Goal: Task Accomplishment & Management: Use online tool/utility

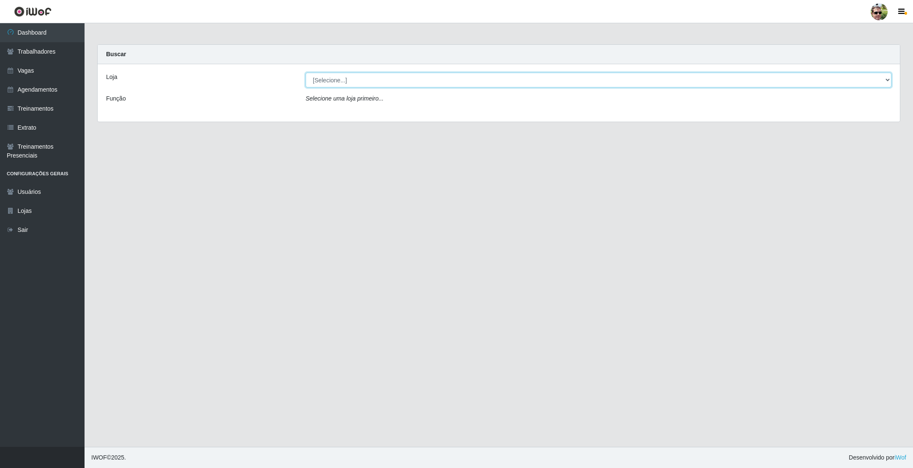
click at [335, 82] on select "[Selecione...] [PERSON_NAME] Supermercado - Gurinhém" at bounding box center [599, 80] width 586 height 15
select select "176"
click at [306, 73] on select "[Selecione...] [PERSON_NAME] Supermercado - Gurinhém" at bounding box center [599, 80] width 586 height 15
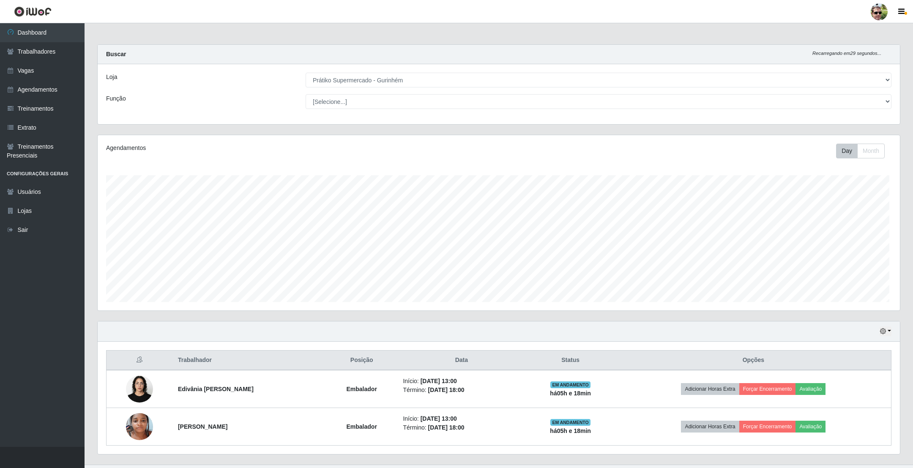
click at [386, 47] on div "Buscar Recarregando em 29 segundos..." at bounding box center [499, 54] width 803 height 19
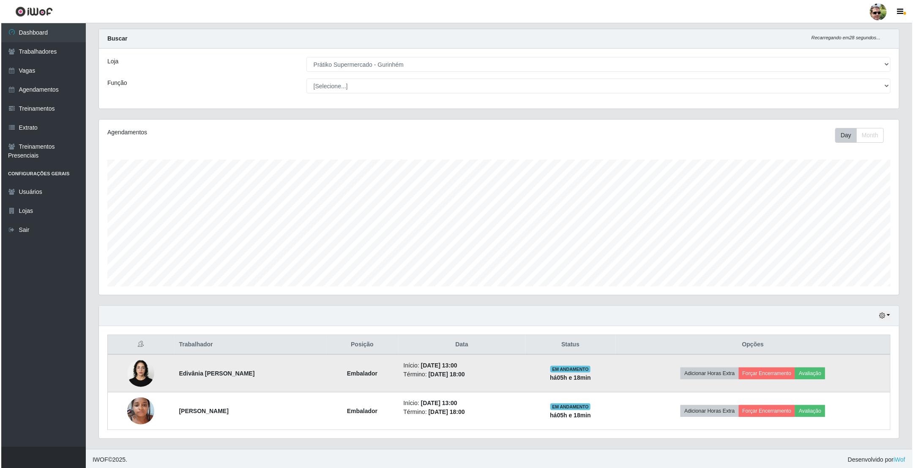
scroll to position [20, 0]
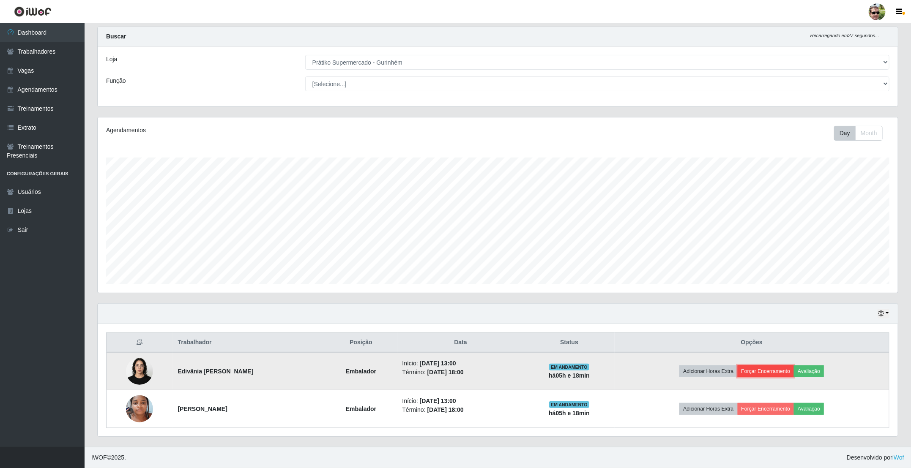
click at [768, 373] on button "Forçar Encerramento" at bounding box center [766, 372] width 57 height 12
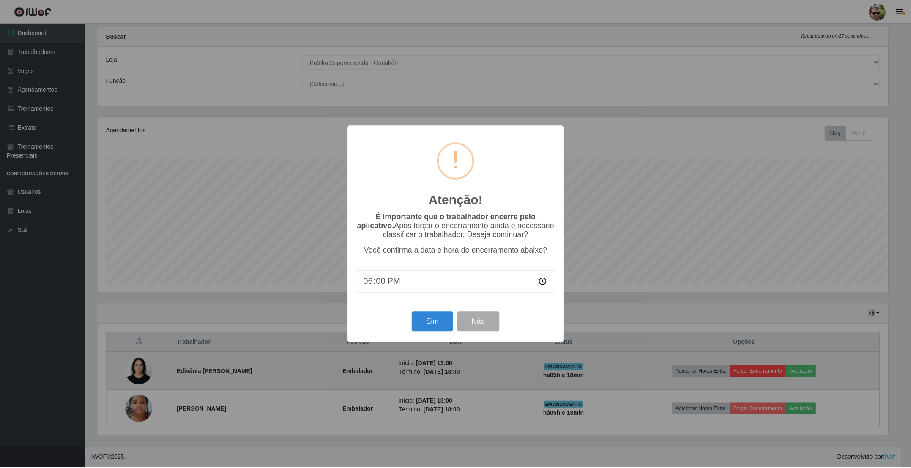
scroll to position [176, 793]
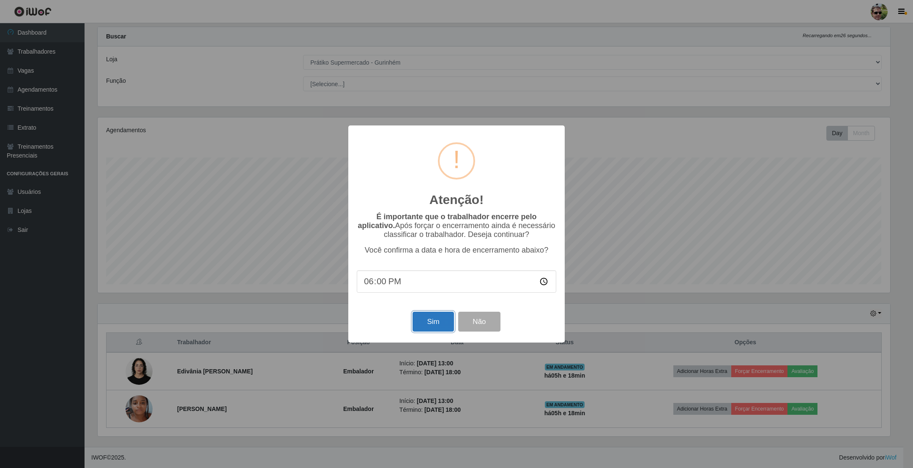
click at [439, 320] on button "Sim" at bounding box center [433, 322] width 41 height 20
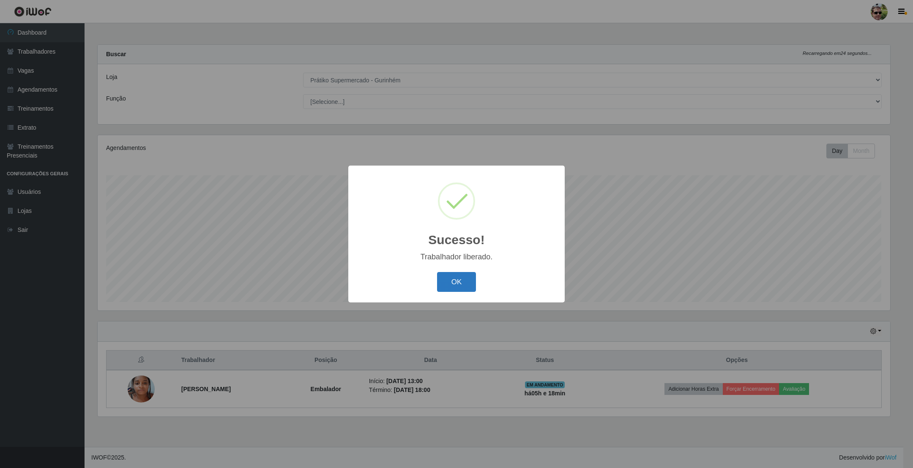
click at [444, 287] on button "OK" at bounding box center [456, 282] width 39 height 20
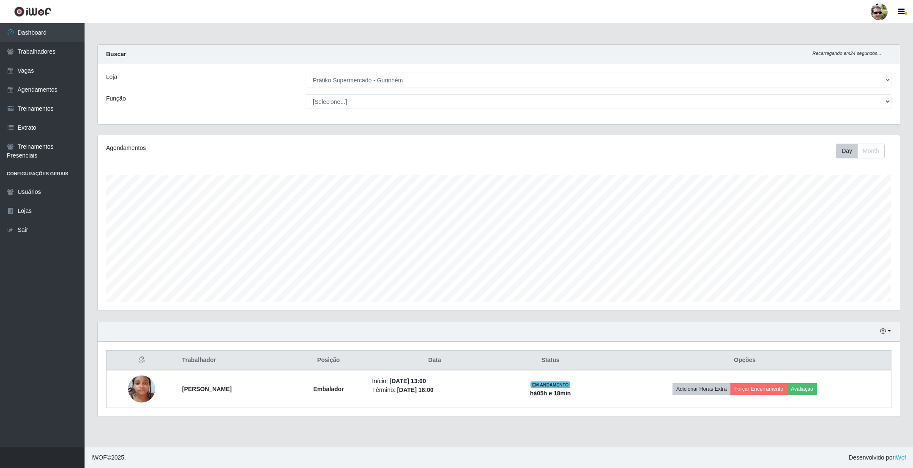
scroll to position [176, 802]
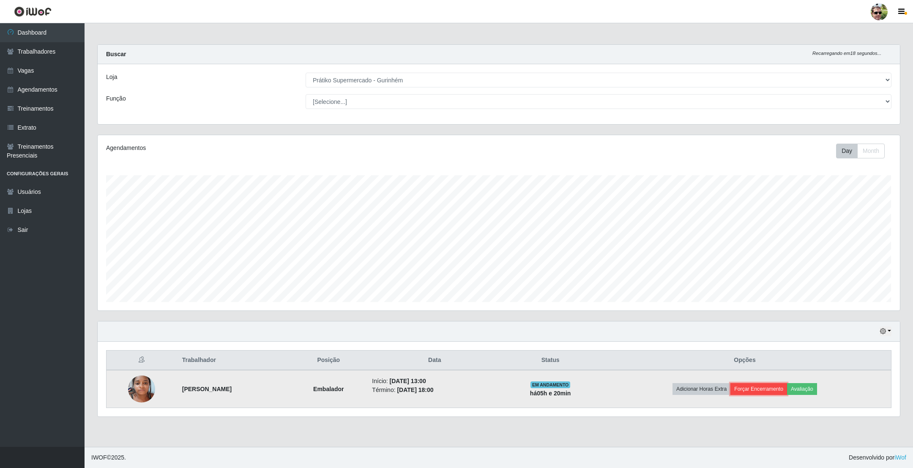
click at [778, 387] on button "Forçar Encerramento" at bounding box center [759, 389] width 57 height 12
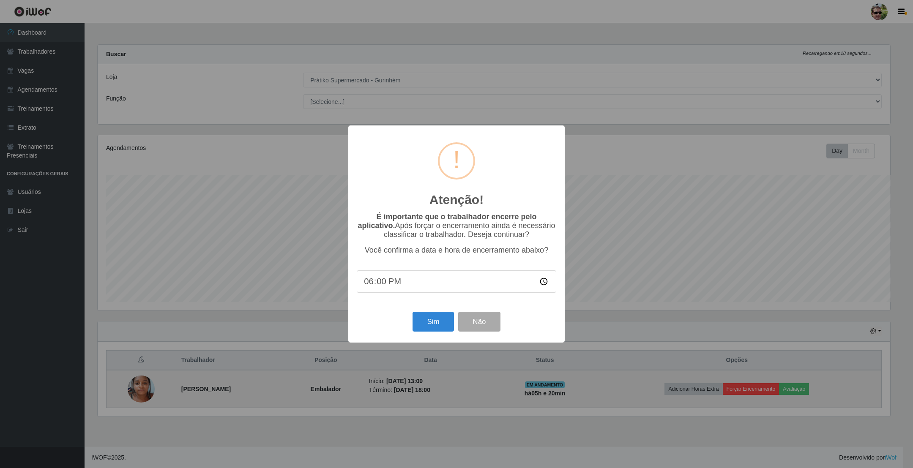
scroll to position [422640, 422023]
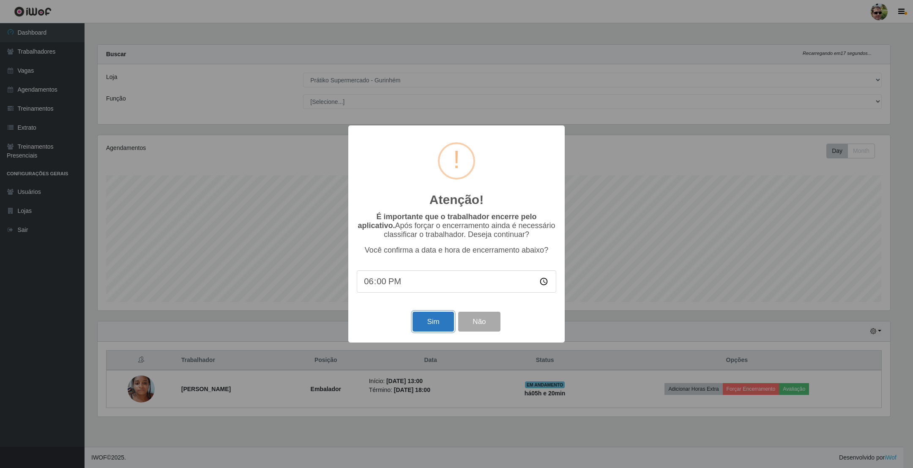
click at [435, 322] on button "Sim" at bounding box center [433, 322] width 41 height 20
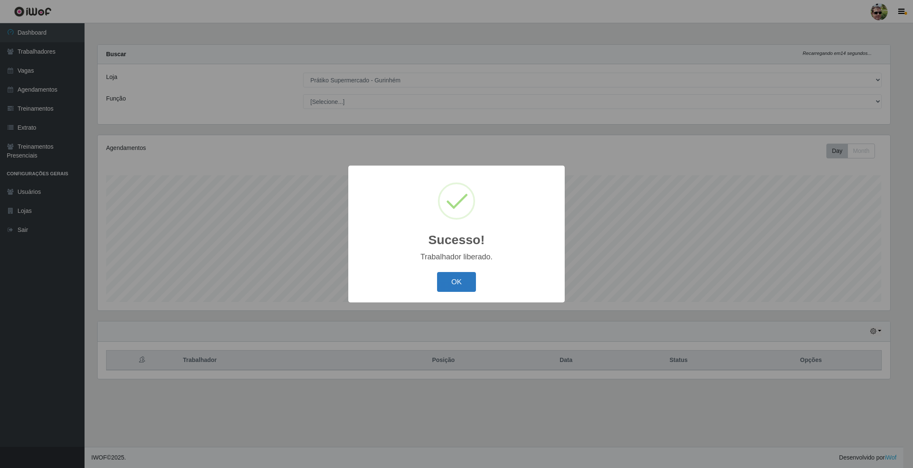
click at [453, 286] on button "OK" at bounding box center [456, 282] width 39 height 20
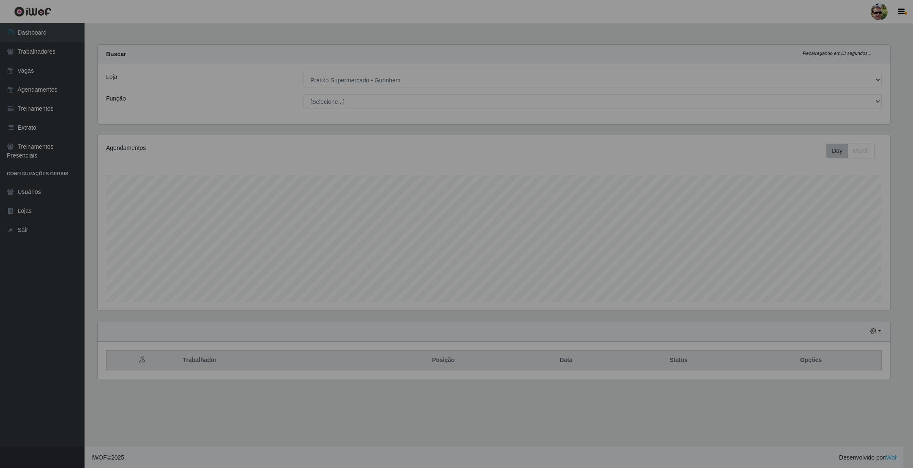
scroll to position [176, 802]
